Goal: Task Accomplishment & Management: Complete application form

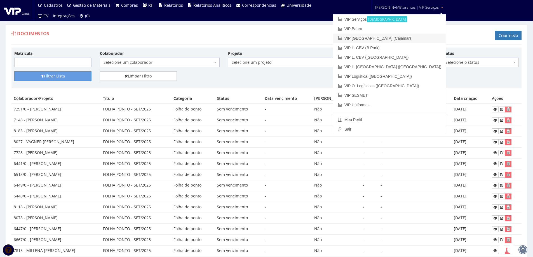
click at [382, 37] on link "VIP [GEOGRAPHIC_DATA] (Cajamar)" at bounding box center [389, 39] width 112 height 10
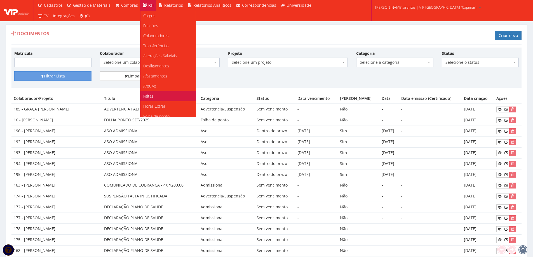
click at [151, 94] on link "Faltas" at bounding box center [167, 96] width 55 height 10
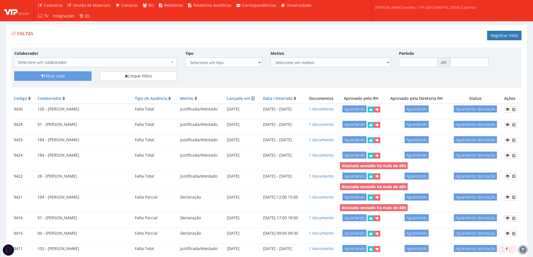
click at [116, 65] on span "Selecione um colaborador" at bounding box center [95, 63] width 163 height 10
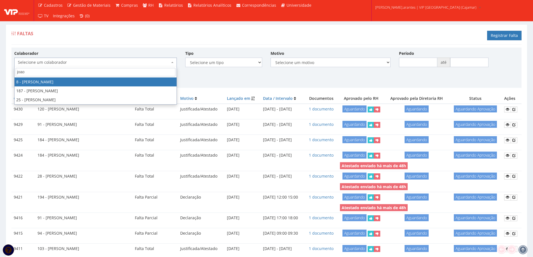
type input "joao"
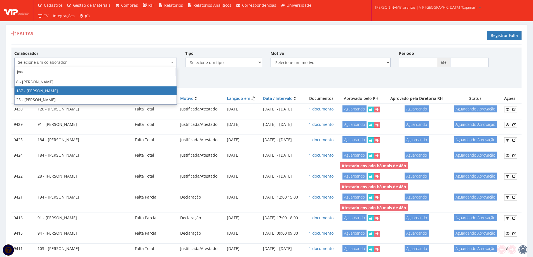
select select "4085"
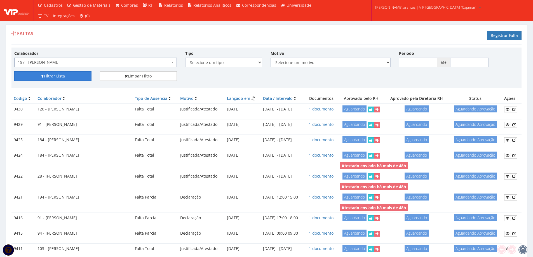
click at [60, 75] on button "Filtrar Lista" at bounding box center [52, 76] width 77 height 10
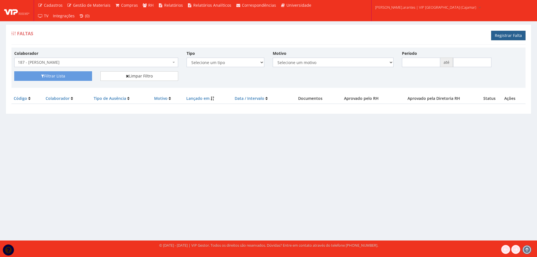
drag, startPoint x: 508, startPoint y: 34, endPoint x: 484, endPoint y: 44, distance: 26.2
click at [508, 35] on link "Registrar Falta" at bounding box center [508, 36] width 34 height 10
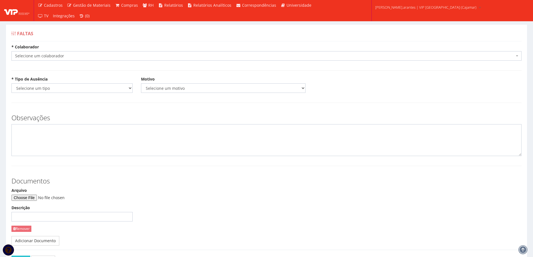
click at [75, 55] on span "Selecione um colaborador" at bounding box center [265, 56] width 500 height 6
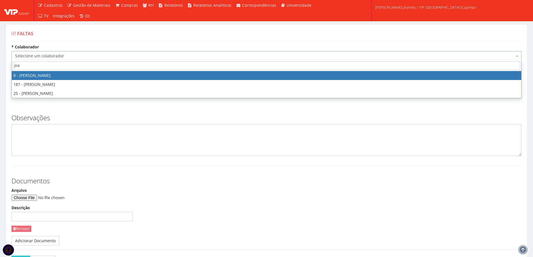
type input "joao"
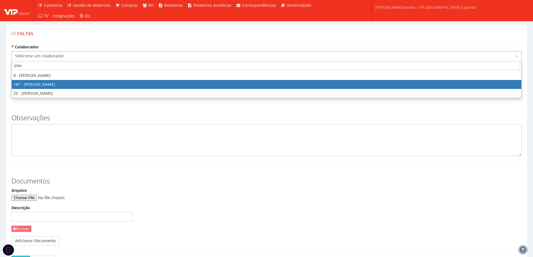
select select "4085"
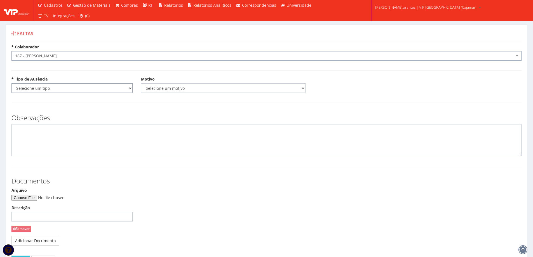
click at [89, 90] on select "Selecione um tipo Falta Total Falta Parcial Afastamento Férias" at bounding box center [71, 88] width 121 height 10
select select "total"
click at [11, 83] on select "Selecione um tipo Falta Total Falta Parcial Afastamento Férias" at bounding box center [71, 88] width 121 height 10
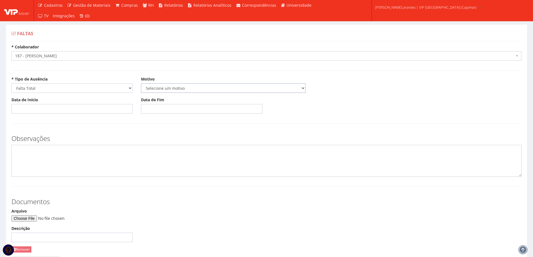
click at [170, 89] on select "Selecione um motivo Acidente Atestado Atraso Declaração Determinação Judicial D…" at bounding box center [223, 88] width 165 height 10
select select "atestado"
click at [141, 83] on select "Selecione um motivo Acidente Atestado Atraso Declaração Determinação Judicial D…" at bounding box center [223, 88] width 165 height 10
click at [47, 105] on input "Data de Início" at bounding box center [71, 109] width 121 height 10
type input "03/10/2025"
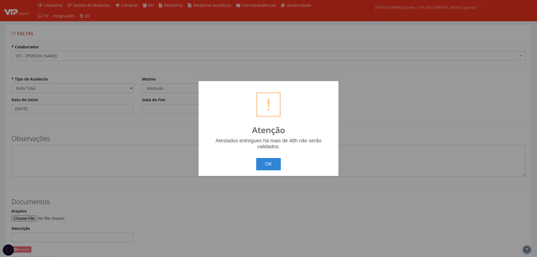
click at [160, 108] on body "Cadastros Clientes Unidades Subclientes Unidades de Subclientes Projetos Vagas …" at bounding box center [268, 159] width 537 height 319
drag, startPoint x: 269, startPoint y: 165, endPoint x: 212, endPoint y: 148, distance: 60.3
click at [269, 165] on button "OK" at bounding box center [268, 164] width 25 height 12
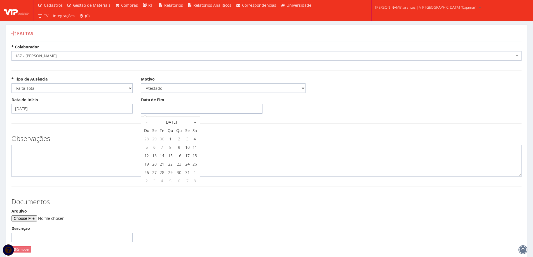
click at [145, 108] on input "Data de Fim" at bounding box center [201, 109] width 121 height 10
type input "04/10/2025"
click at [36, 218] on input "Arquivo" at bounding box center [49, 218] width 76 height 6
type input "C:\fakepath\Imagem do WhatsApp de 2025-10-03 à(s) 17.07.41_b92258a8.jpg"
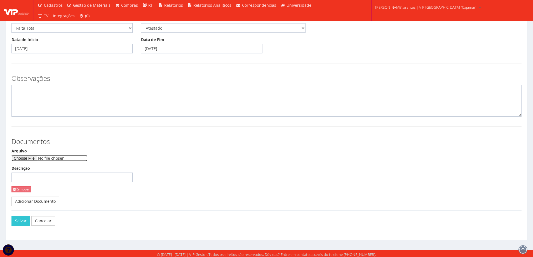
scroll to position [62, 0]
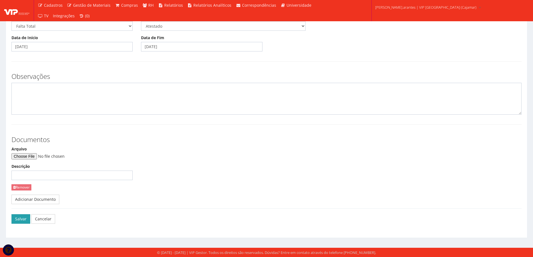
click at [16, 219] on button "Salvar" at bounding box center [20, 219] width 19 height 10
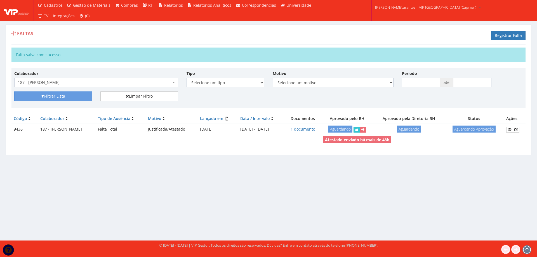
click at [122, 83] on span "187 - [PERSON_NAME]" at bounding box center [94, 83] width 153 height 6
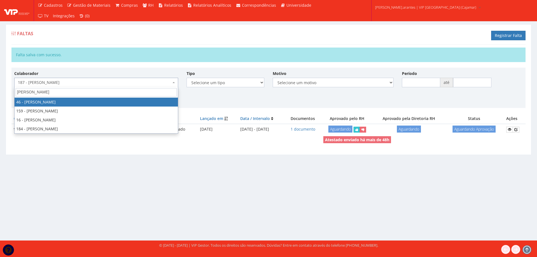
type input "felipe m"
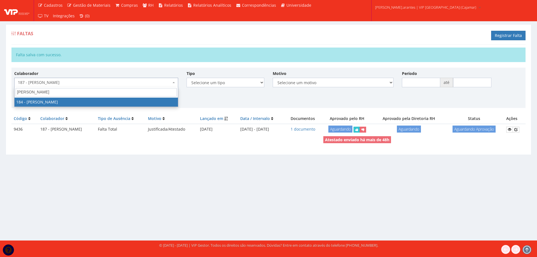
select select "4082"
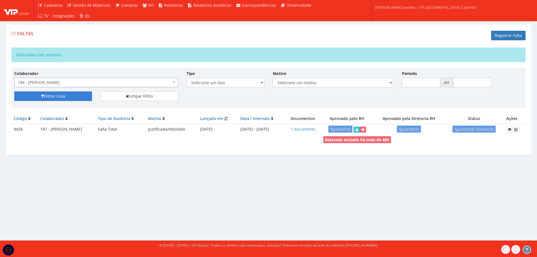
click at [61, 92] on button "Filtrar Lista" at bounding box center [53, 97] width 78 height 10
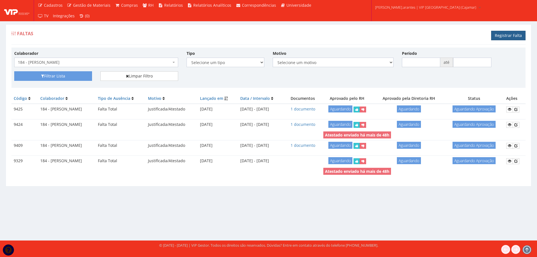
click at [505, 36] on link "Registrar Falta" at bounding box center [508, 36] width 34 height 10
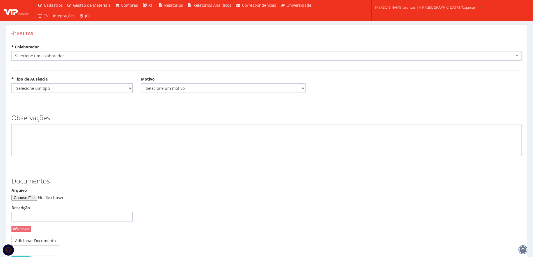
click at [46, 52] on span "Selecione um colaborador" at bounding box center [266, 56] width 510 height 10
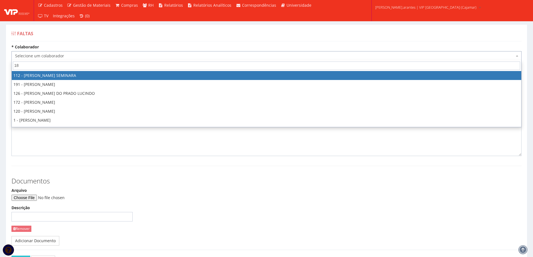
type input "184"
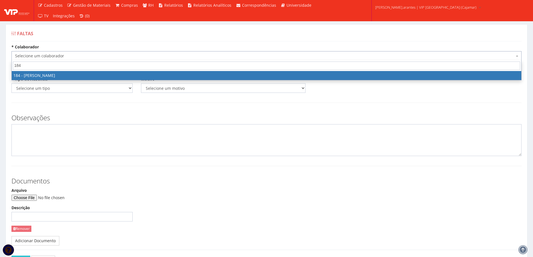
select select "4082"
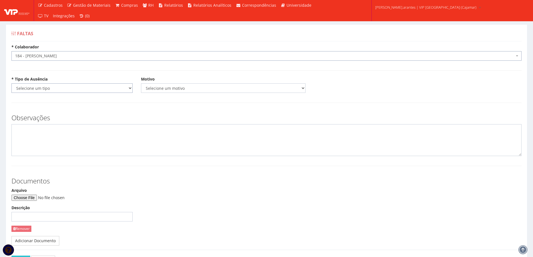
click at [46, 90] on select "Selecione um tipo Falta Total Falta Parcial Afastamento Férias" at bounding box center [71, 88] width 121 height 10
select select "total"
click at [11, 83] on select "Selecione um tipo Falta Total Falta Parcial Afastamento Férias" at bounding box center [71, 88] width 121 height 10
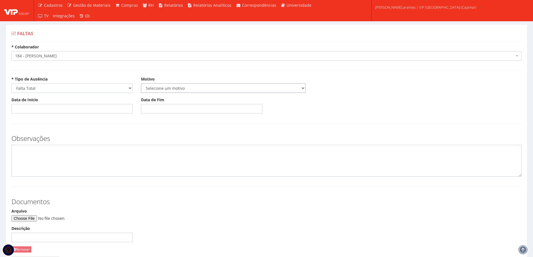
click at [174, 88] on select "Selecione um motivo Acidente Atestado Atraso Declaração Determinação Judicial D…" at bounding box center [223, 88] width 165 height 10
select select "atestado"
click at [141, 83] on select "Selecione um motivo Acidente Atestado Atraso Declaração Determinação Judicial D…" at bounding box center [223, 88] width 165 height 10
click at [74, 107] on input "Data de Início" at bounding box center [71, 109] width 121 height 10
type input "02/10/2025"
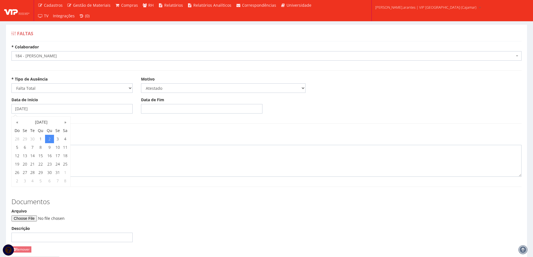
click at [154, 110] on body "Cadastros Clientes Unidades Subclientes Unidades de Subclientes Projetos Vagas …" at bounding box center [266, 159] width 533 height 319
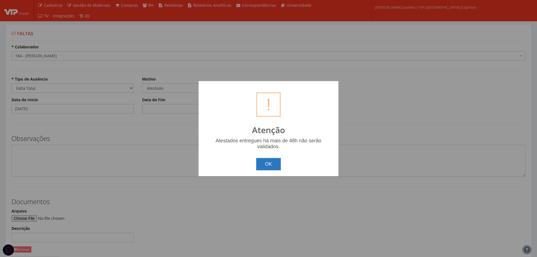
click at [270, 170] on button "OK" at bounding box center [268, 164] width 25 height 12
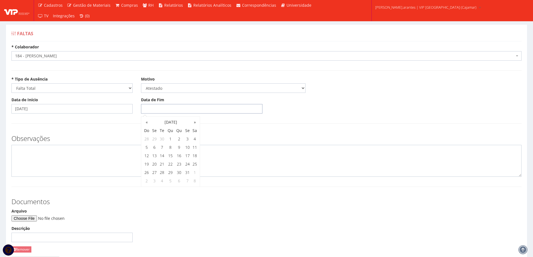
click at [144, 111] on input "Data de Fim" at bounding box center [201, 109] width 121 height 10
type input "[DATE]"
drag, startPoint x: 258, startPoint y: 125, endPoint x: 195, endPoint y: 140, distance: 65.3
click at [258, 125] on form "* Colaborador Selecione um colaborador 95 - ADRIANE NEVES JESUS 76 - ADRIANO SI…" at bounding box center [266, 170] width 510 height 252
click at [35, 220] on input "Arquivo" at bounding box center [49, 218] width 76 height 6
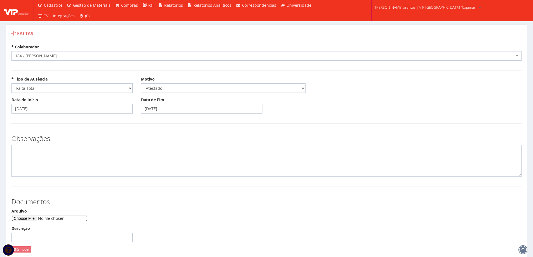
type input "C:\fakepath\consulta-documento (1).pdf"
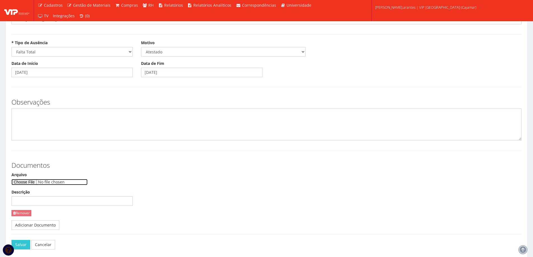
scroll to position [56, 0]
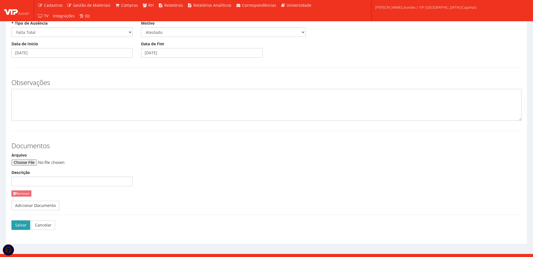
click at [23, 224] on button "Salvar" at bounding box center [20, 226] width 19 height 10
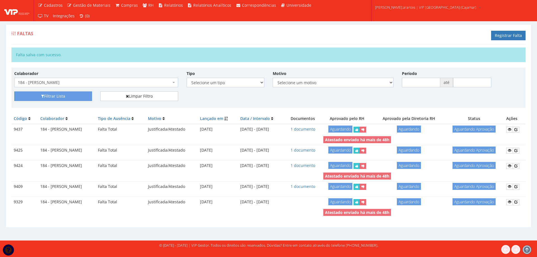
click at [96, 83] on span "184 - [PERSON_NAME]" at bounding box center [94, 83] width 153 height 6
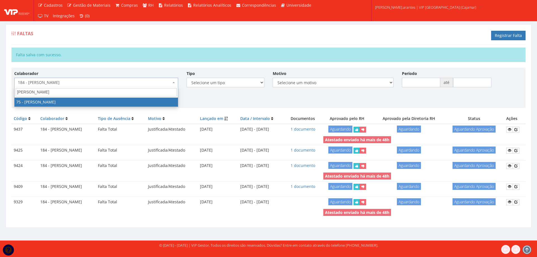
type input "[PERSON_NAME]"
select select "3310"
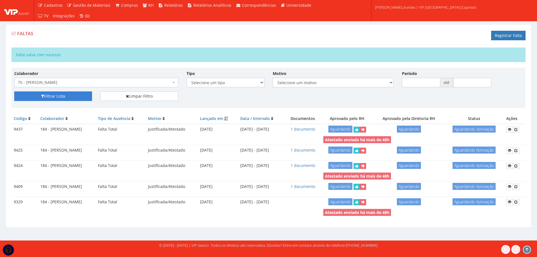
click at [55, 96] on button "Filtrar Lista" at bounding box center [53, 97] width 78 height 10
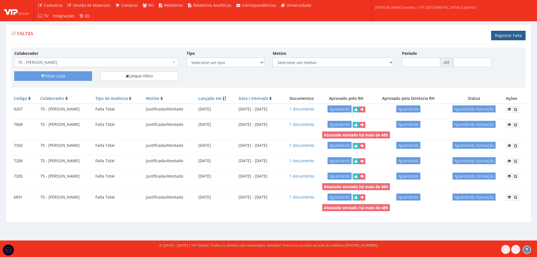
drag, startPoint x: 508, startPoint y: 34, endPoint x: 505, endPoint y: 35, distance: 2.9
click at [507, 34] on link "Registrar Falta" at bounding box center [508, 36] width 34 height 10
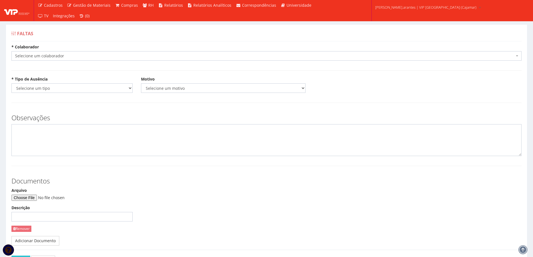
click at [54, 57] on span "Selecione um colaborador" at bounding box center [265, 56] width 500 height 6
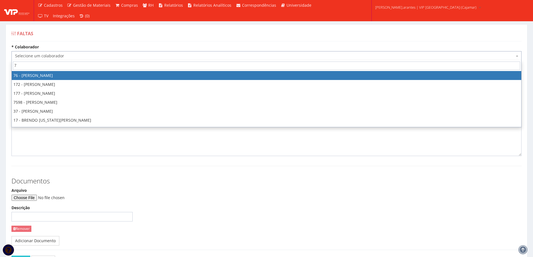
type input "75"
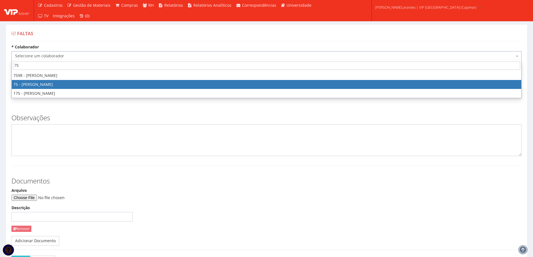
select select "3310"
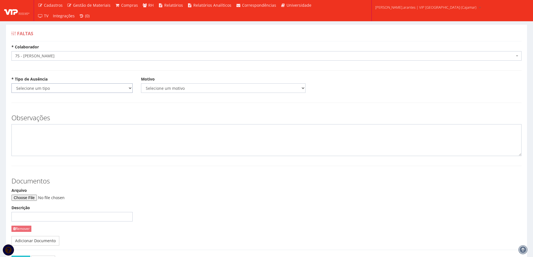
click at [44, 89] on select "Selecione um tipo Falta Total Falta Parcial Afastamento Férias" at bounding box center [71, 88] width 121 height 10
select select "total"
click at [11, 83] on select "Selecione um tipo Falta Total Falta Parcial Afastamento Férias" at bounding box center [71, 88] width 121 height 10
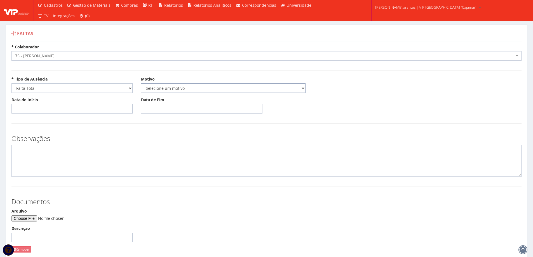
click at [170, 88] on select "Selecione um motivo Acidente Atestado Atraso Declaração Determinação Judicial D…" at bounding box center [223, 88] width 165 height 10
select select "atestado"
click at [141, 83] on select "Selecione um motivo Acidente Atestado Atraso Declaração Determinação Judicial D…" at bounding box center [223, 88] width 165 height 10
click at [62, 109] on input "Data de Início" at bounding box center [71, 109] width 121 height 10
type input "03/10/2025"
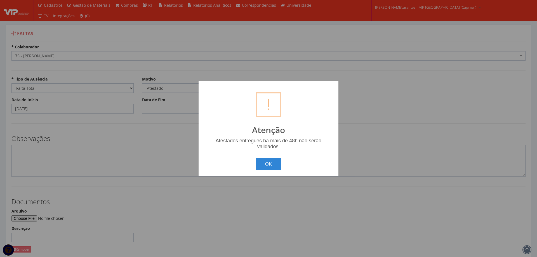
click at [256, 158] on button "OK" at bounding box center [268, 164] width 25 height 12
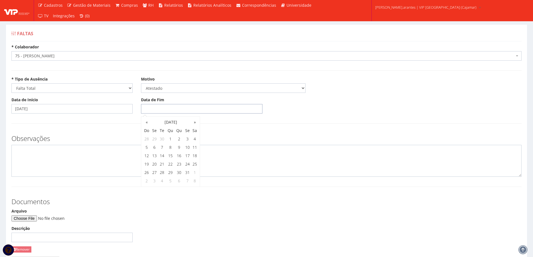
click at [152, 110] on input "Data de Fim" at bounding box center [201, 109] width 121 height 10
click at [149, 148] on td "5" at bounding box center [147, 147] width 8 height 8
type input "05/10/2025"
click at [28, 221] on input "Arquivo" at bounding box center [49, 218] width 76 height 6
type input "C:\fakepath\atestado Luiz.jpg"
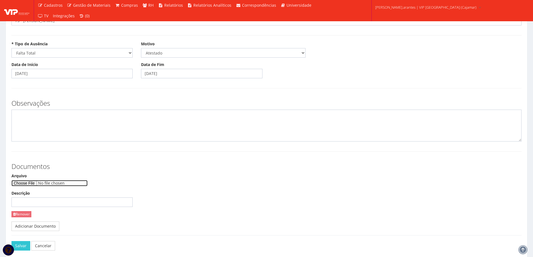
scroll to position [62, 0]
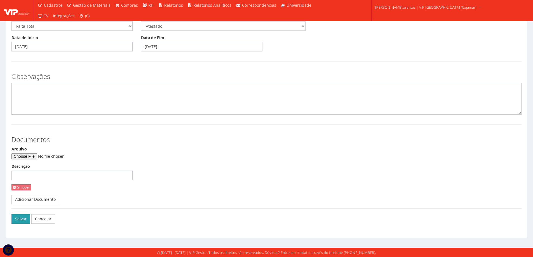
click at [20, 220] on button "Salvar" at bounding box center [20, 219] width 19 height 10
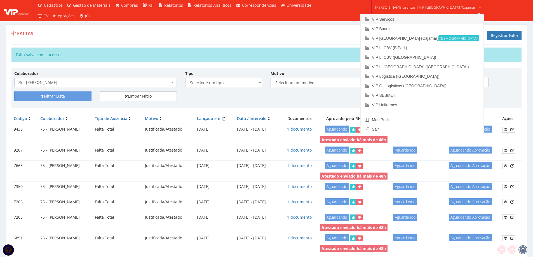
click at [402, 19] on link "VIP Serviços" at bounding box center [422, 20] width 123 height 10
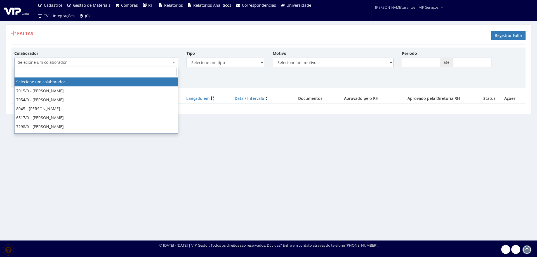
click at [88, 63] on span "Selecione um colaborador" at bounding box center [94, 63] width 153 height 6
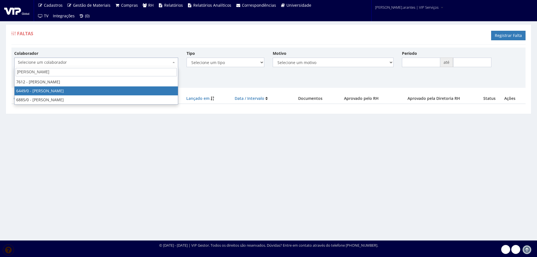
type input "ricardo dos"
select select "1864"
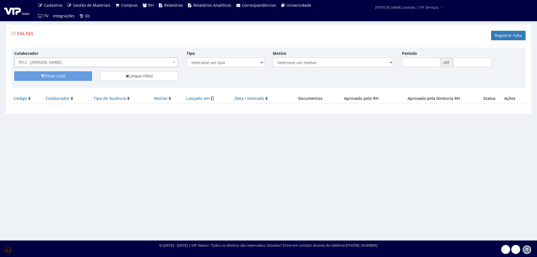
click at [72, 62] on span "7612 - [PERSON_NAME]" at bounding box center [94, 63] width 153 height 6
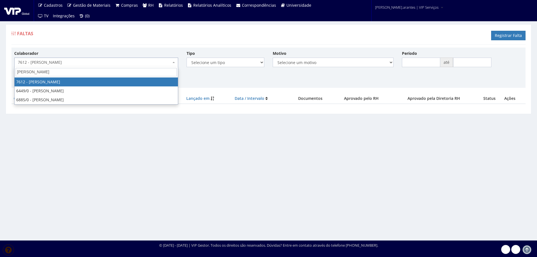
type input "ricardo dos"
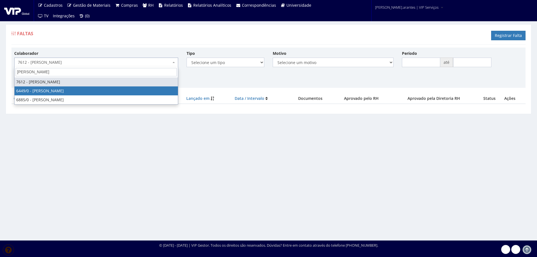
select select "75"
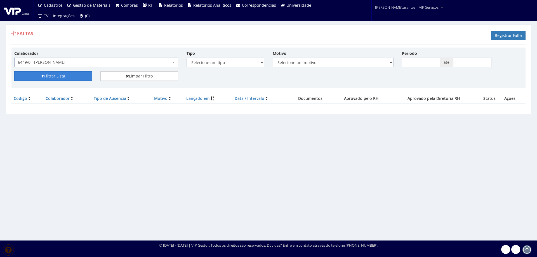
click at [62, 73] on button "Filtrar Lista" at bounding box center [53, 76] width 78 height 10
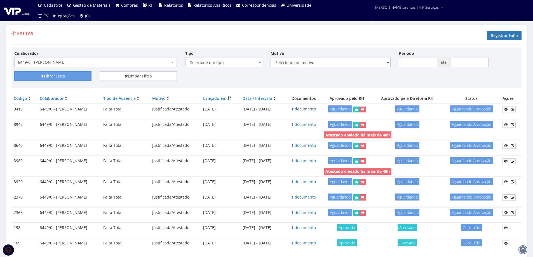
click at [313, 109] on link "1 documento" at bounding box center [303, 108] width 25 height 5
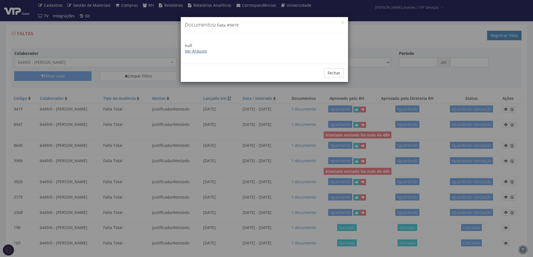
click at [191, 50] on link "Ver Arquivo" at bounding box center [196, 50] width 22 height 5
click at [334, 74] on button "Fechar" at bounding box center [334, 73] width 20 height 10
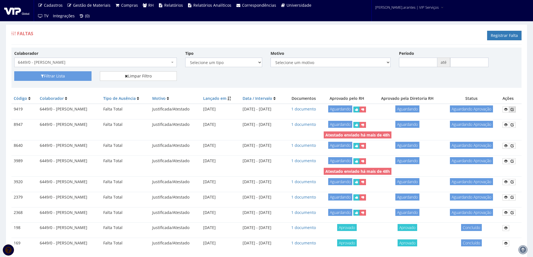
click at [514, 109] on icon at bounding box center [512, 109] width 3 height 4
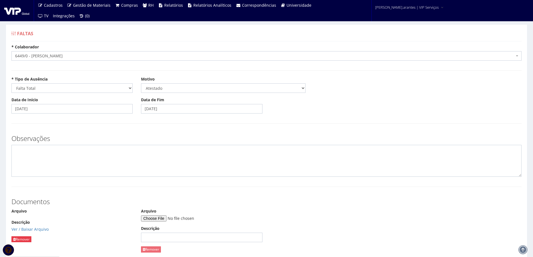
click at [24, 241] on link "Remover" at bounding box center [21, 239] width 20 height 6
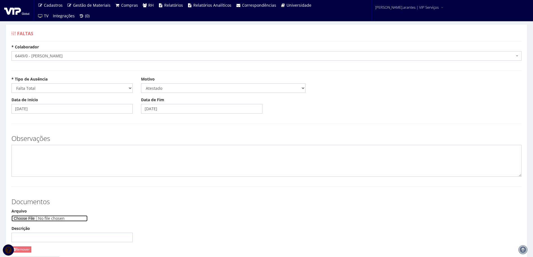
click at [41, 218] on input "Arquivo" at bounding box center [49, 218] width 76 height 6
type input "C:\fakepath\Document_000307_215022.pdf"
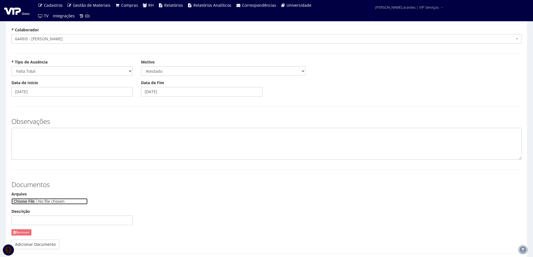
scroll to position [56, 0]
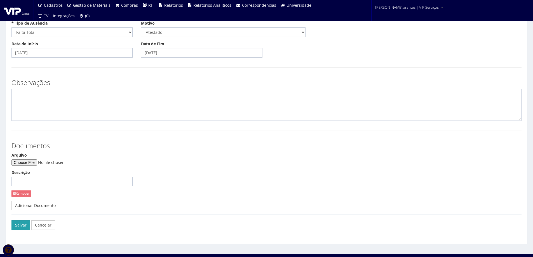
click at [17, 225] on button "Salvar" at bounding box center [20, 226] width 19 height 10
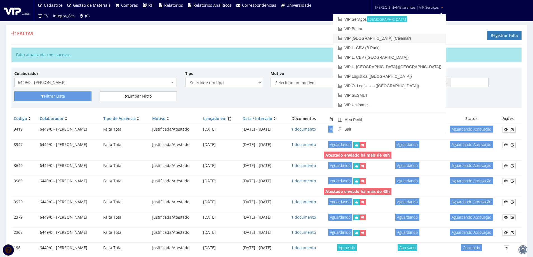
click at [387, 38] on link "VIP [GEOGRAPHIC_DATA] (Cajamar)" at bounding box center [389, 39] width 112 height 10
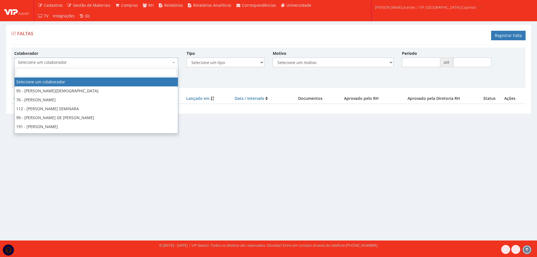
click at [99, 61] on span "Selecione um colaborador" at bounding box center [94, 63] width 153 height 6
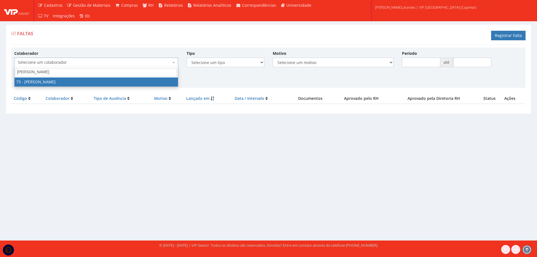
type input "[PERSON_NAME]"
select select "3311"
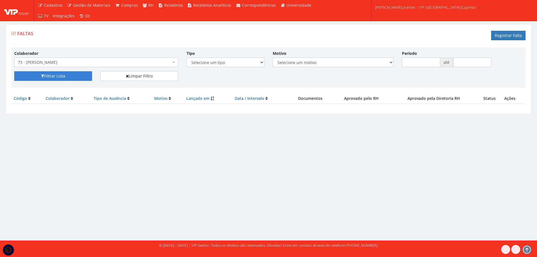
click at [35, 76] on button "Filtrar Lista" at bounding box center [53, 76] width 78 height 10
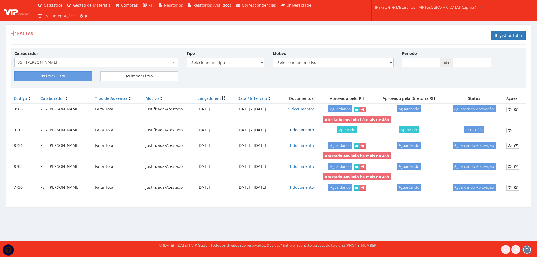
click at [314, 128] on link "1 documento" at bounding box center [301, 129] width 25 height 5
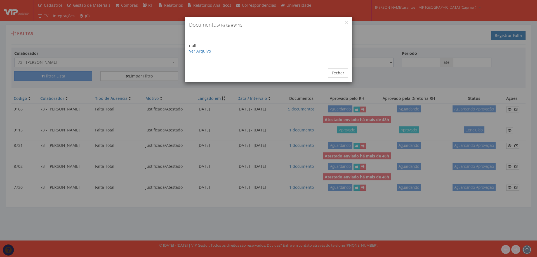
click at [195, 54] on p "null Ver Arquivo" at bounding box center [268, 48] width 159 height 11
click at [195, 51] on link "Ver Arquivo" at bounding box center [200, 50] width 22 height 5
click at [340, 72] on button "Fechar" at bounding box center [338, 73] width 20 height 10
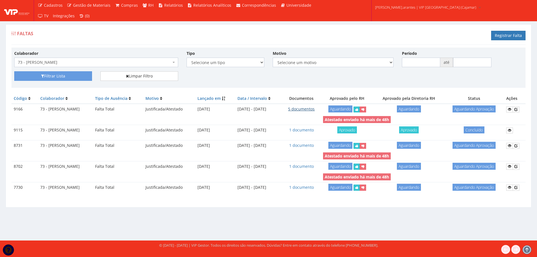
click at [315, 108] on link "5 documentos" at bounding box center [301, 108] width 27 height 5
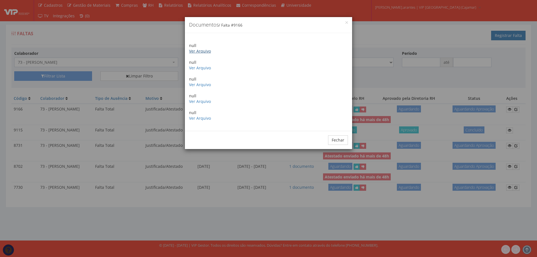
click at [195, 53] on link "Ver Arquivo" at bounding box center [200, 50] width 22 height 5
click at [197, 69] on link "Ver Arquivo" at bounding box center [200, 67] width 22 height 5
click at [204, 85] on link "Ver Arquivo" at bounding box center [200, 84] width 22 height 5
click at [202, 104] on link "Ver Arquivo" at bounding box center [200, 101] width 22 height 5
click at [198, 116] on link "Ver Arquivo" at bounding box center [200, 118] width 22 height 5
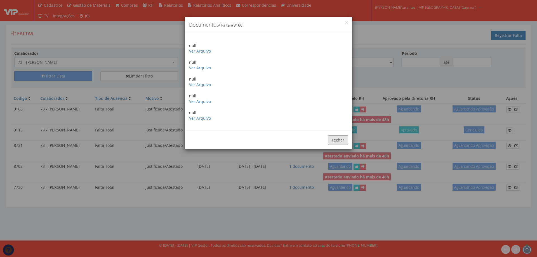
click at [341, 139] on button "Fechar" at bounding box center [338, 140] width 20 height 10
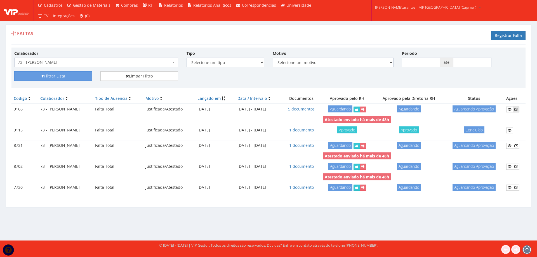
click at [518, 110] on icon at bounding box center [516, 109] width 3 height 4
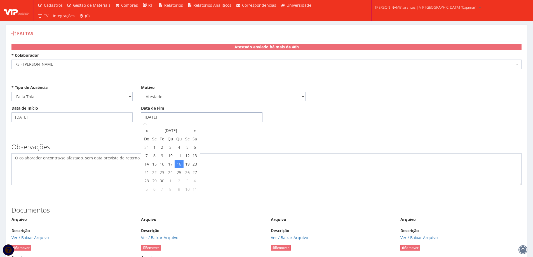
drag, startPoint x: 156, startPoint y: 116, endPoint x: 120, endPoint y: 104, distance: 38.6
click at [126, 108] on div "Data de Início 09/06/2025 Data de Fim 18/09/2025" at bounding box center [266, 116] width 519 height 21
type input "02/10/2025"
click at [233, 142] on div "Observações O colaborador encontra-se afastado, sem data prevista de retorno." at bounding box center [266, 162] width 519 height 48
click at [142, 157] on textarea "O colaborador encontra-se afastado, sem data prevista de retorno." at bounding box center [266, 169] width 510 height 32
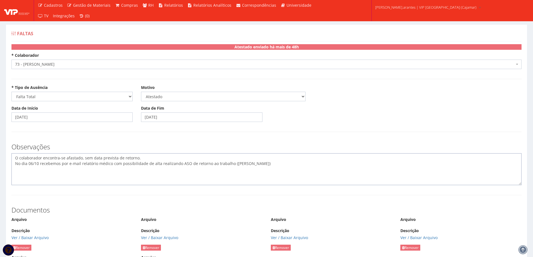
type textarea "O colaborador encontra-se afastado, sem data prevista de retorno. No dia 06/10 …"
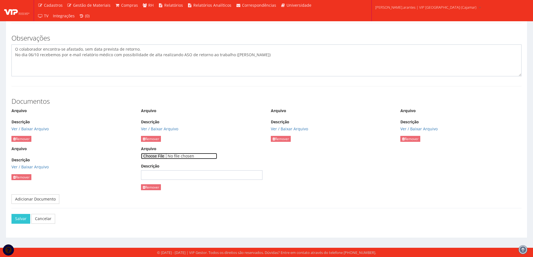
click at [162, 156] on input "Arquivo" at bounding box center [179, 156] width 76 height 6
type input "C:\fakepath\Pedro Henrique .pdf"
click at [22, 221] on button "Salvar" at bounding box center [20, 219] width 19 height 10
